Goal: Transaction & Acquisition: Purchase product/service

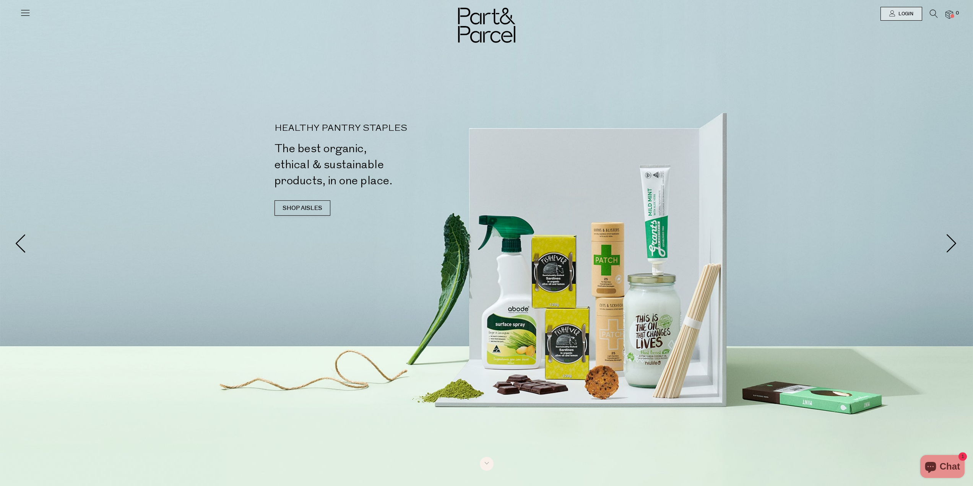
click at [933, 11] on icon at bounding box center [933, 14] width 8 height 8
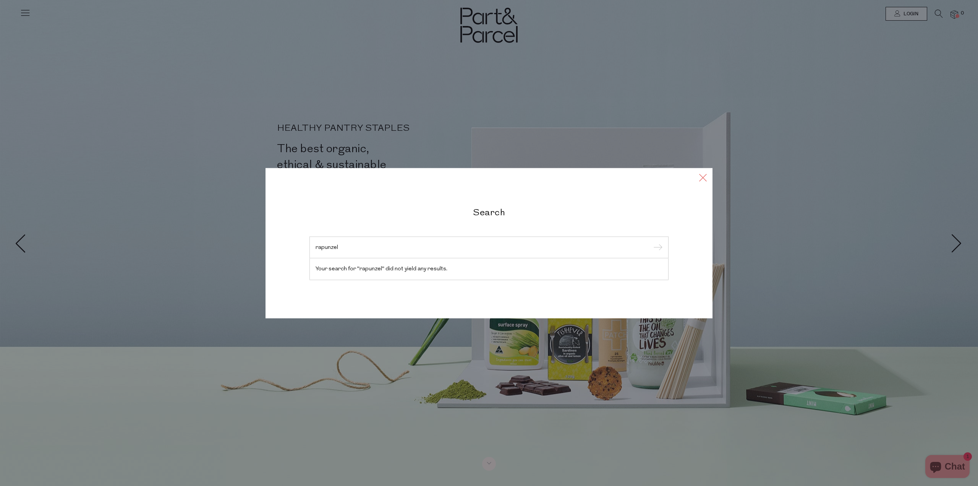
type input "rapunzel"
